Goal: Task Accomplishment & Management: Manage account settings

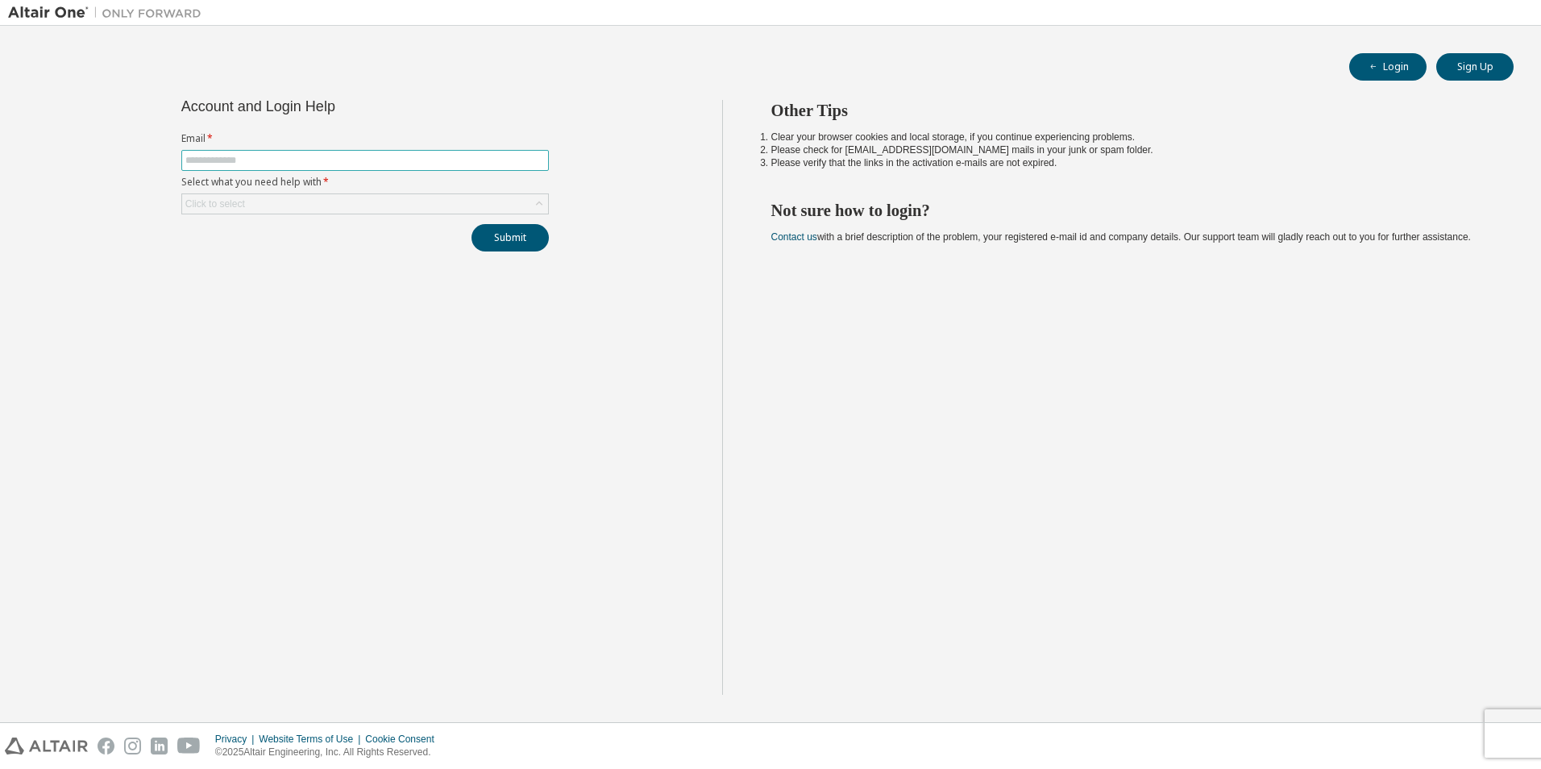
click at [382, 156] on input "text" at bounding box center [364, 160] width 359 height 13
type input "**********"
click at [538, 201] on icon at bounding box center [539, 204] width 16 height 16
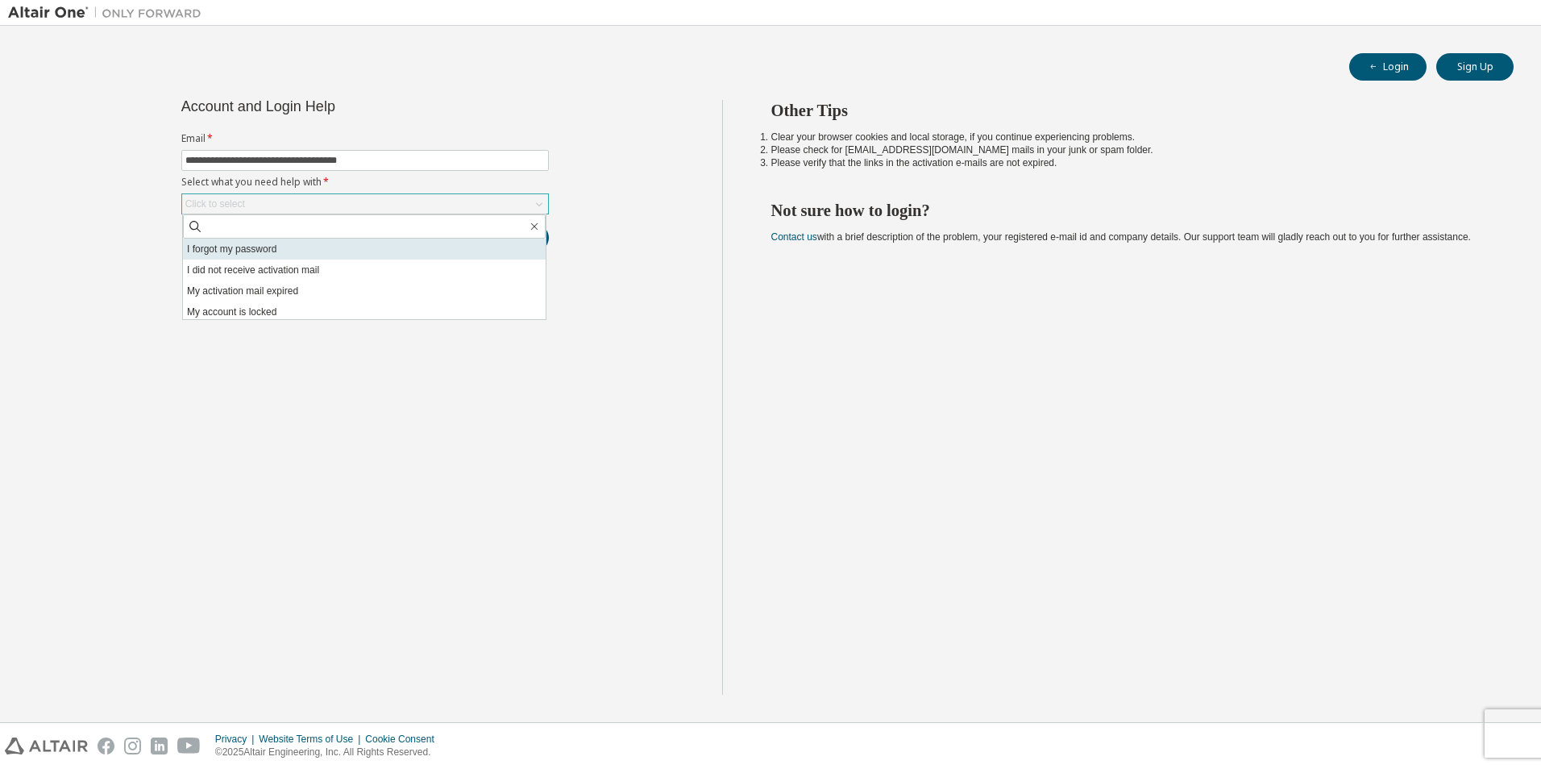
click at [287, 249] on li "I forgot my password" at bounding box center [364, 249] width 363 height 21
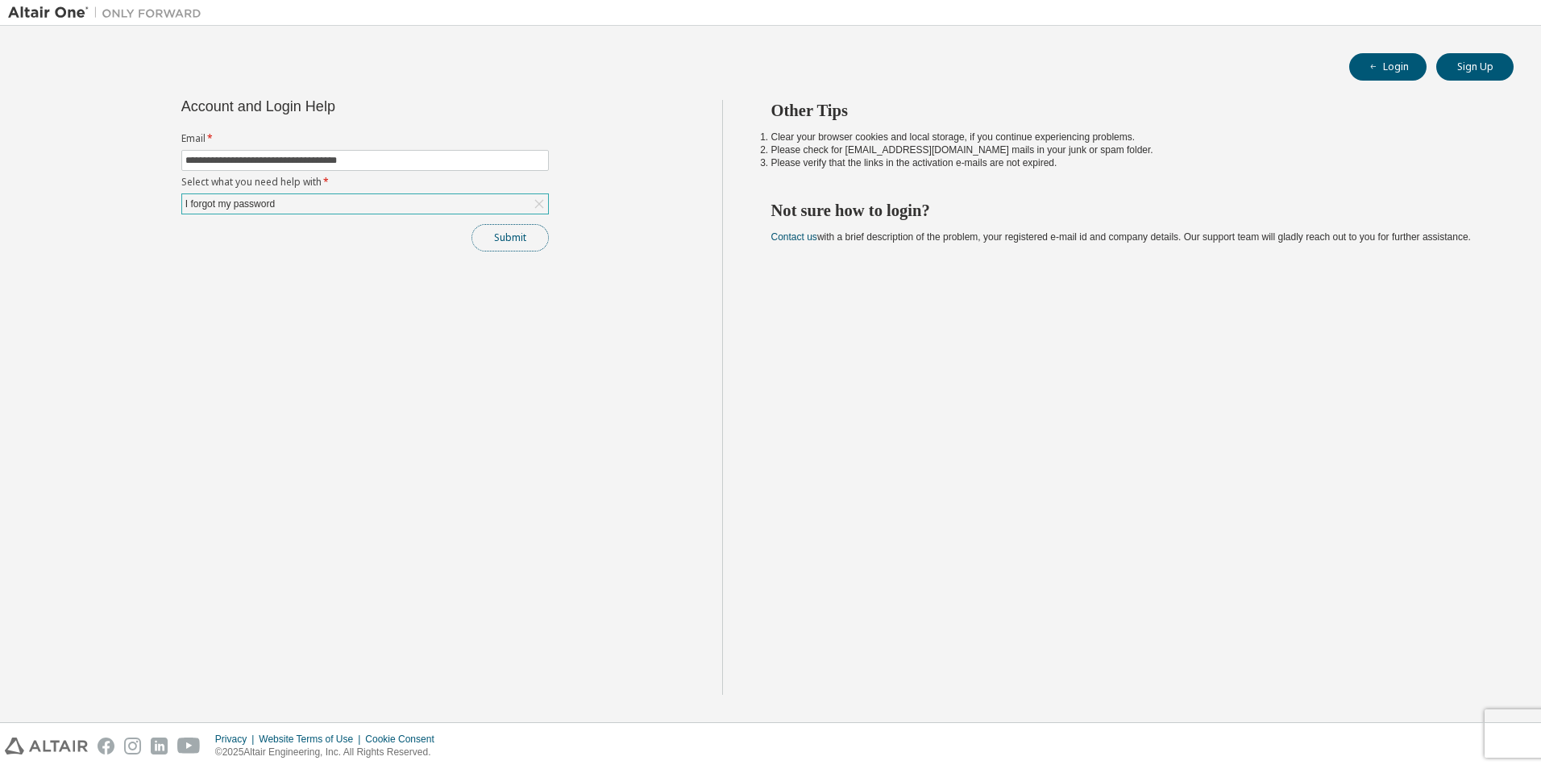
click at [501, 240] on button "Submit" at bounding box center [510, 237] width 77 height 27
click at [521, 242] on button "Submit" at bounding box center [510, 237] width 77 height 27
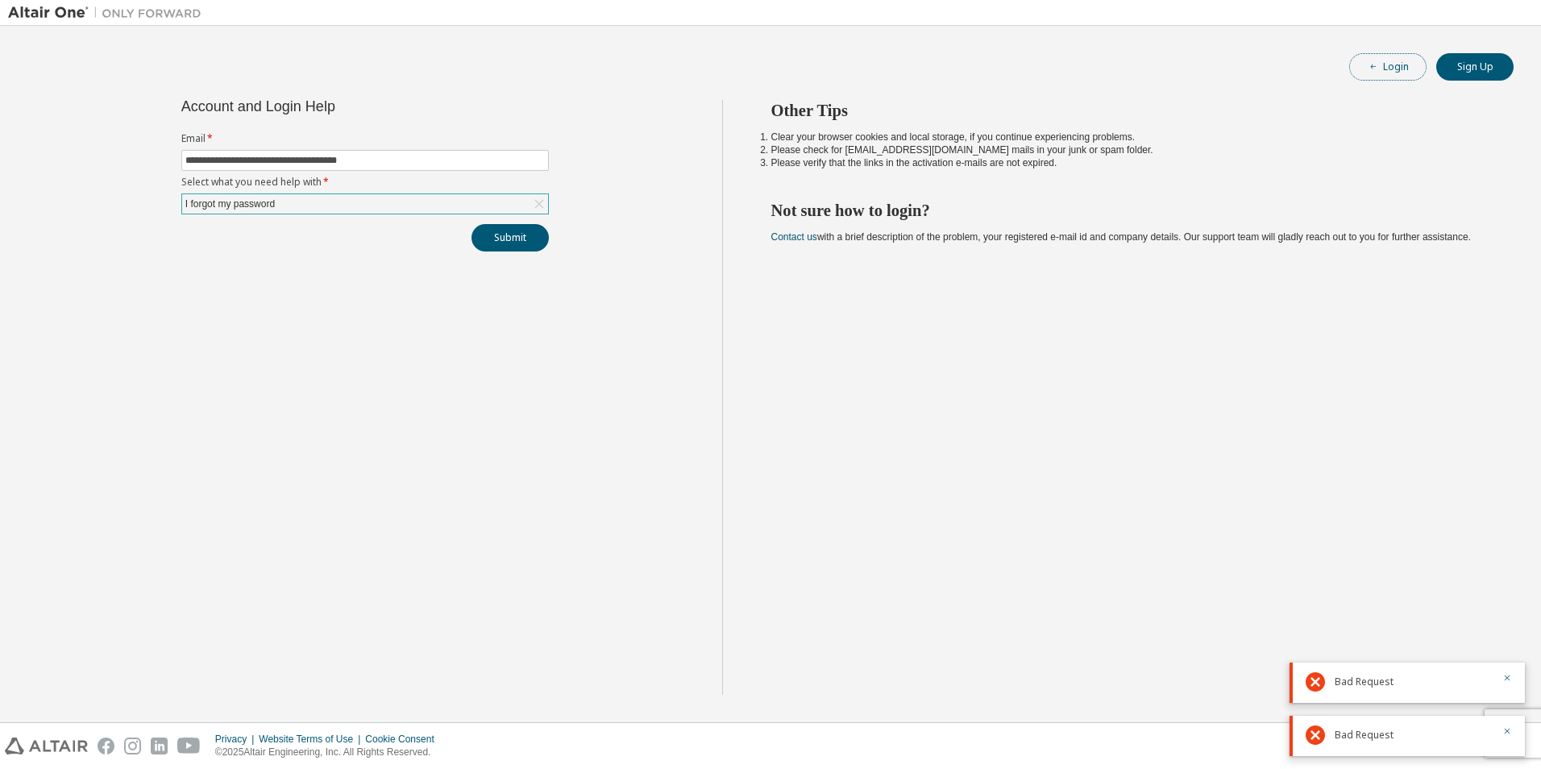
click at [1378, 69] on icon "button" at bounding box center [1374, 67] width 10 height 10
